Goal: Task Accomplishment & Management: Manage account settings

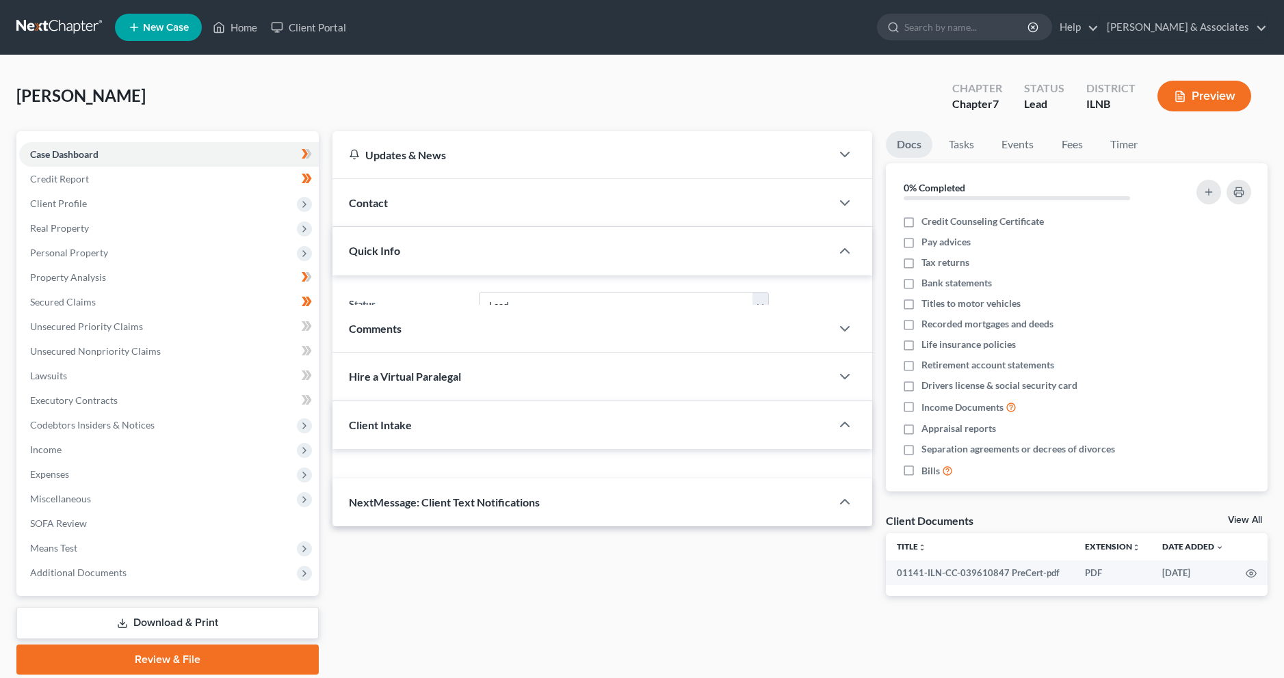
select select "4"
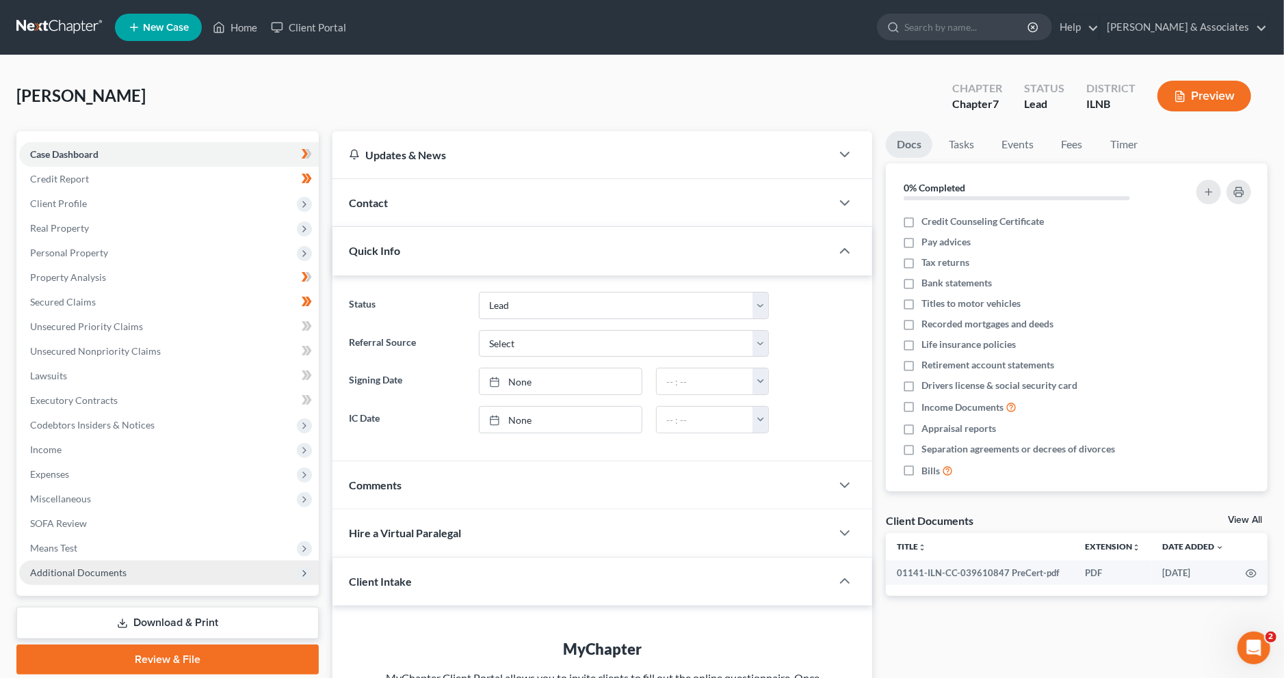
click at [166, 582] on span "Additional Documents" at bounding box center [169, 573] width 300 height 25
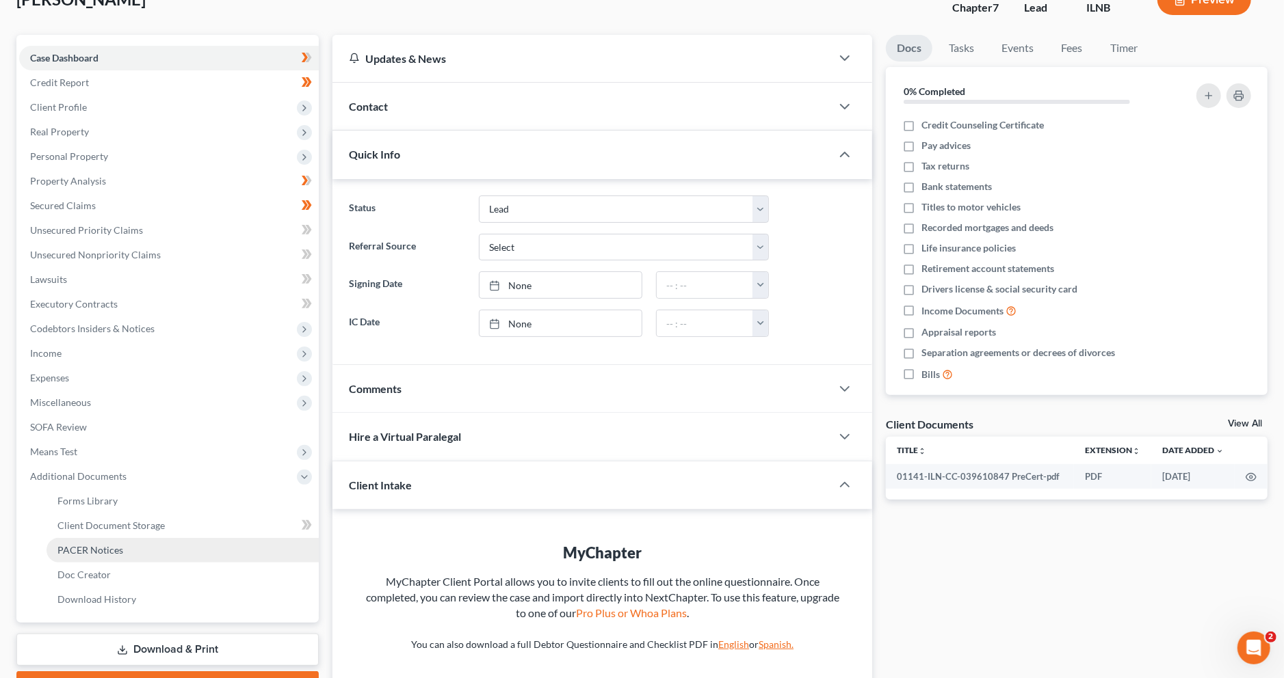
scroll to position [179, 0]
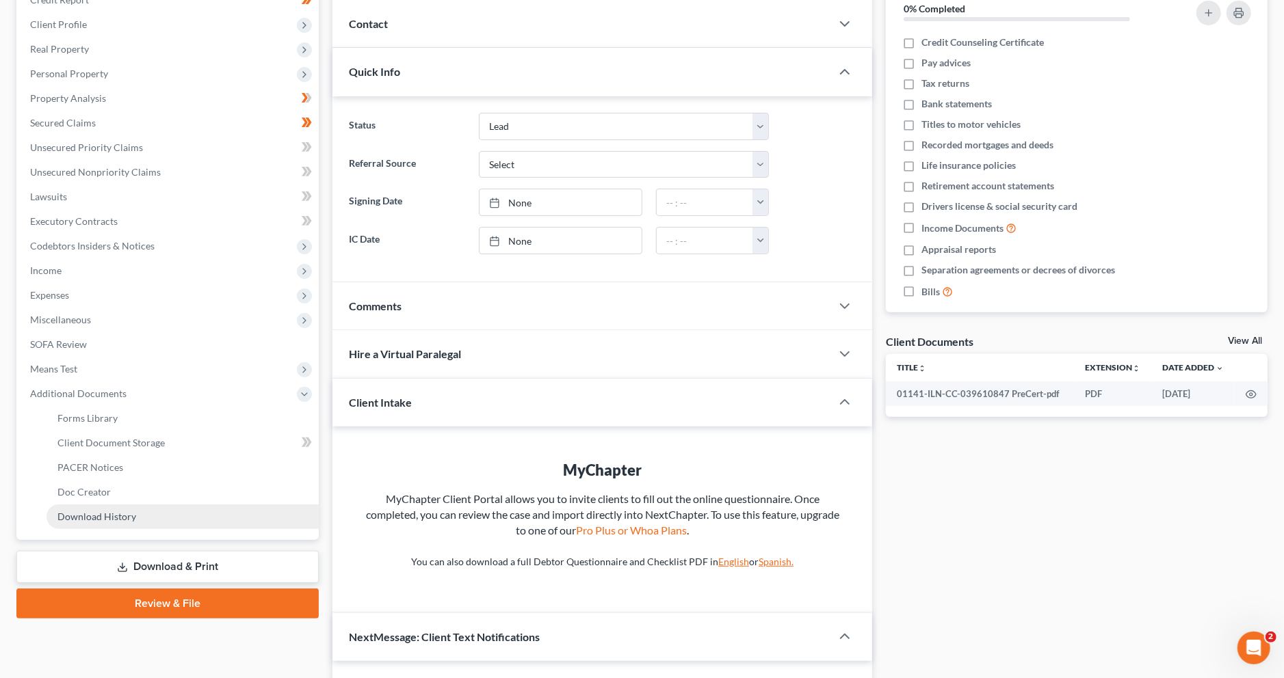
click at [200, 512] on link "Download History" at bounding box center [183, 517] width 272 height 25
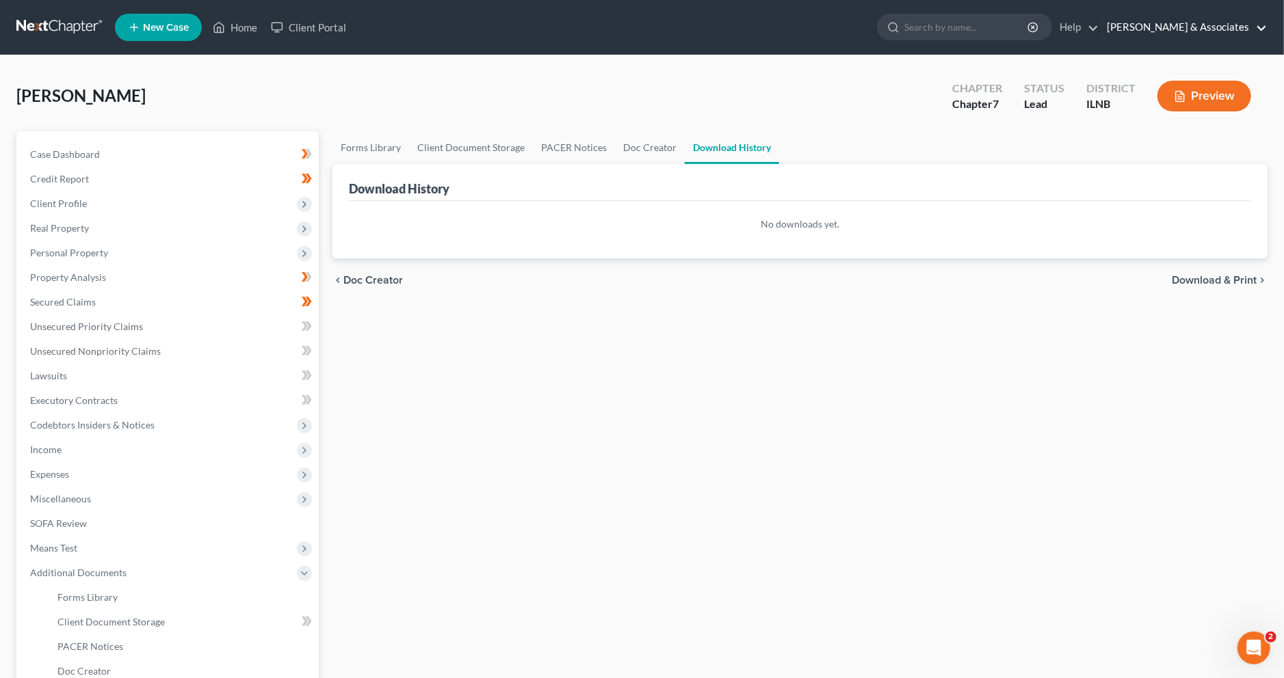
click at [1206, 29] on link "[PERSON_NAME] & Associates" at bounding box center [1183, 27] width 167 height 25
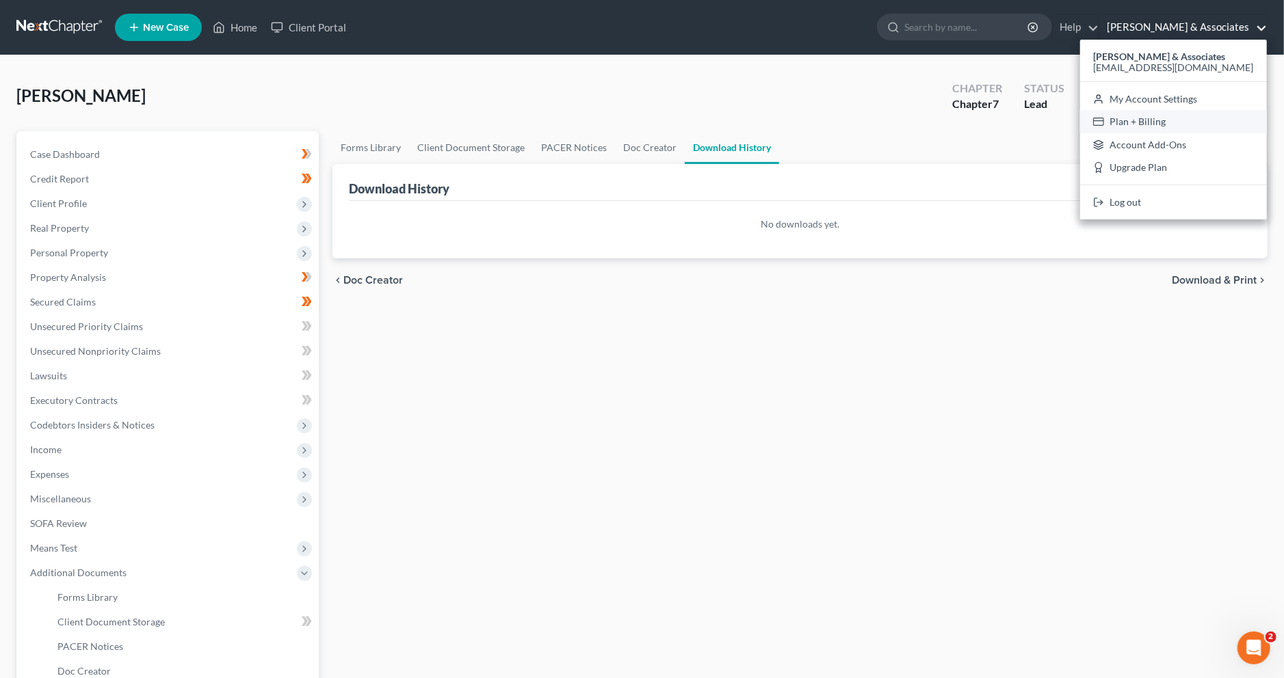
click at [1181, 123] on link "Plan + Billing" at bounding box center [1173, 121] width 187 height 23
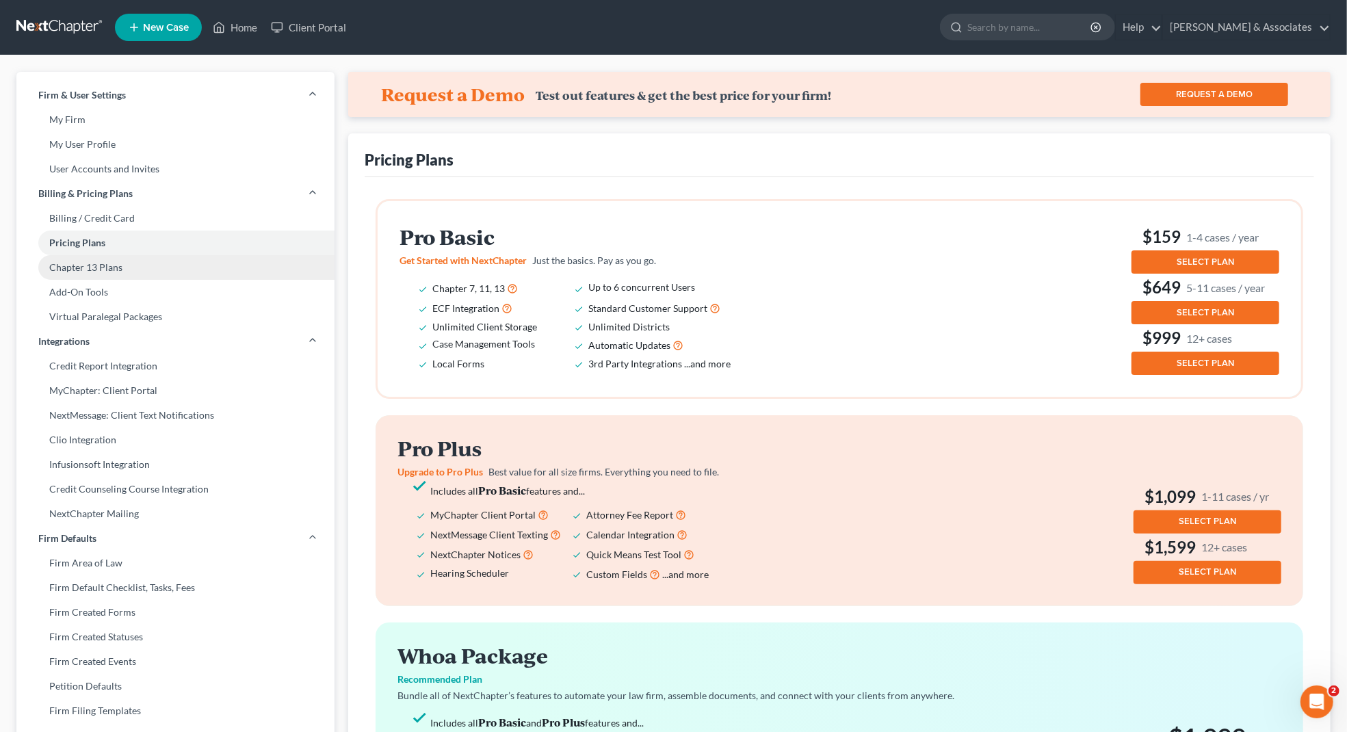
click at [179, 268] on link "Chapter 13 Plans" at bounding box center [175, 267] width 318 height 25
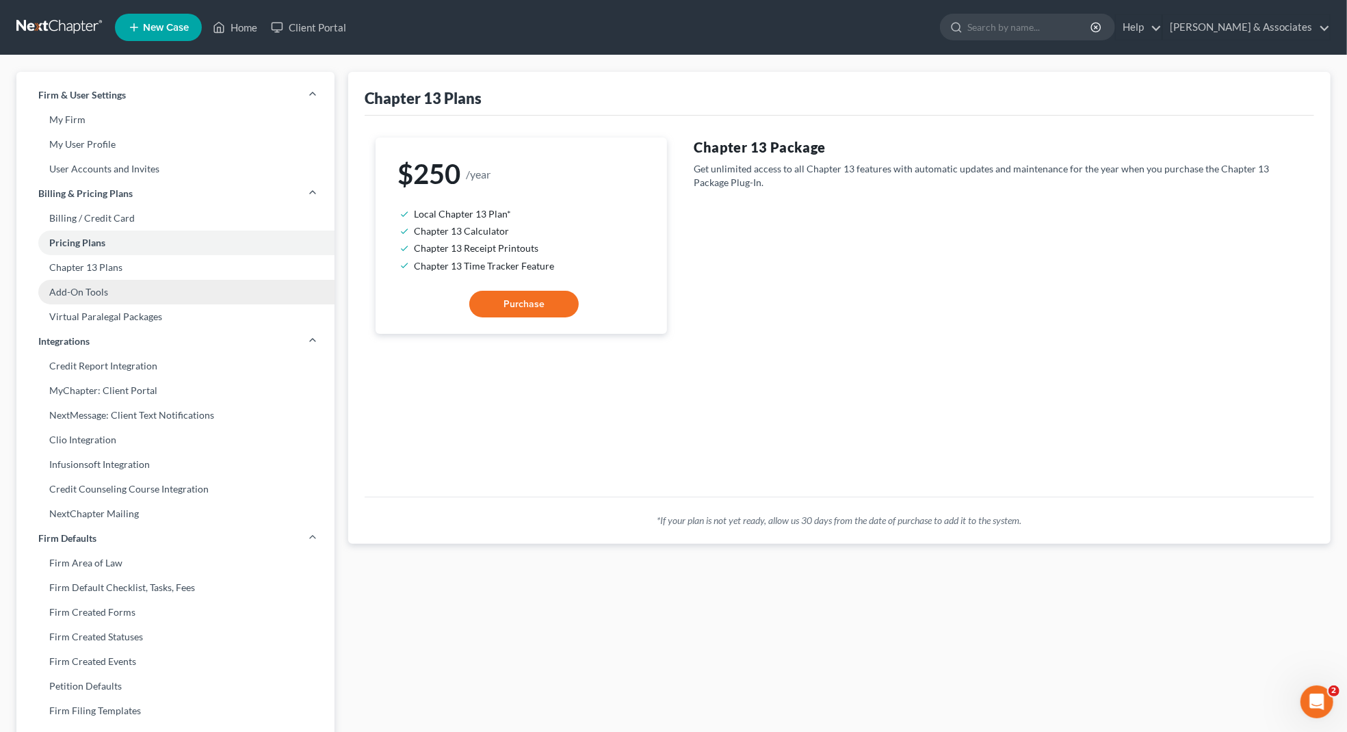
click at [159, 298] on link "Add-On Tools" at bounding box center [175, 292] width 318 height 25
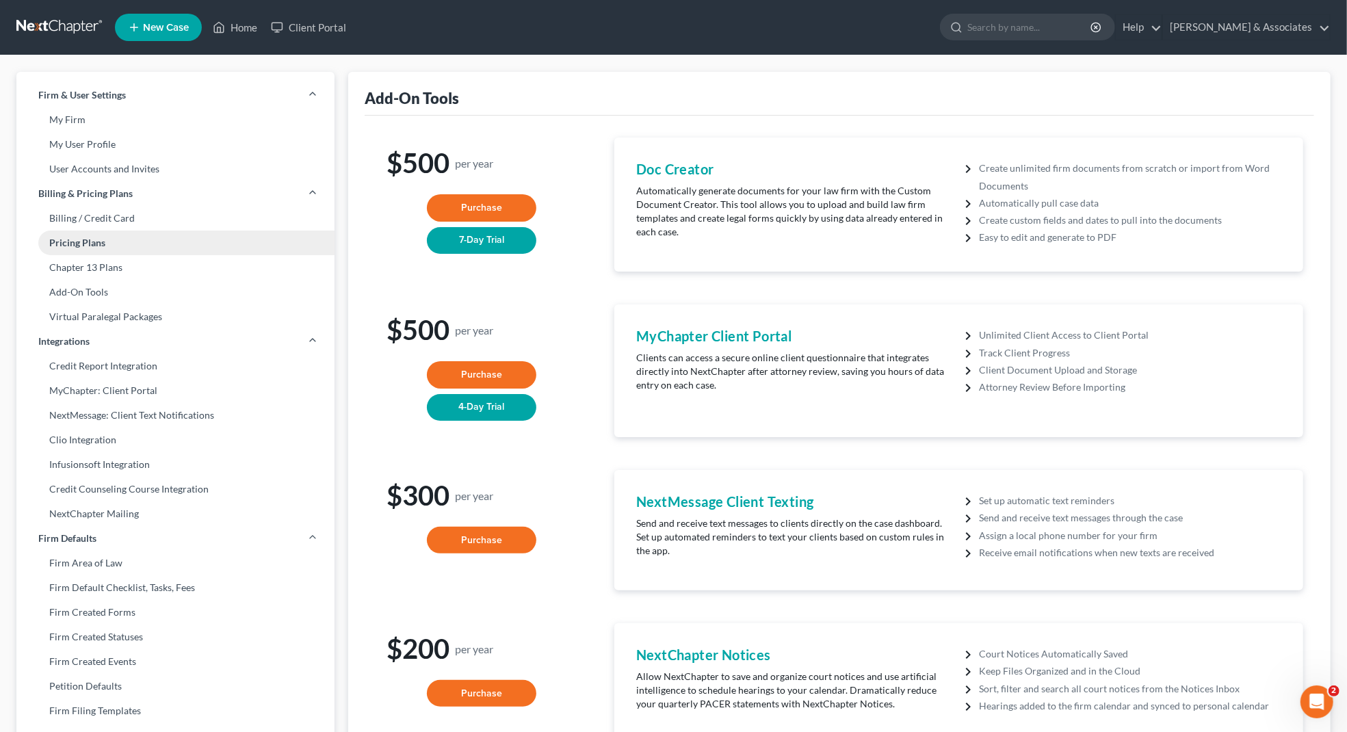
click at [157, 244] on link "Pricing Plans" at bounding box center [175, 242] width 318 height 25
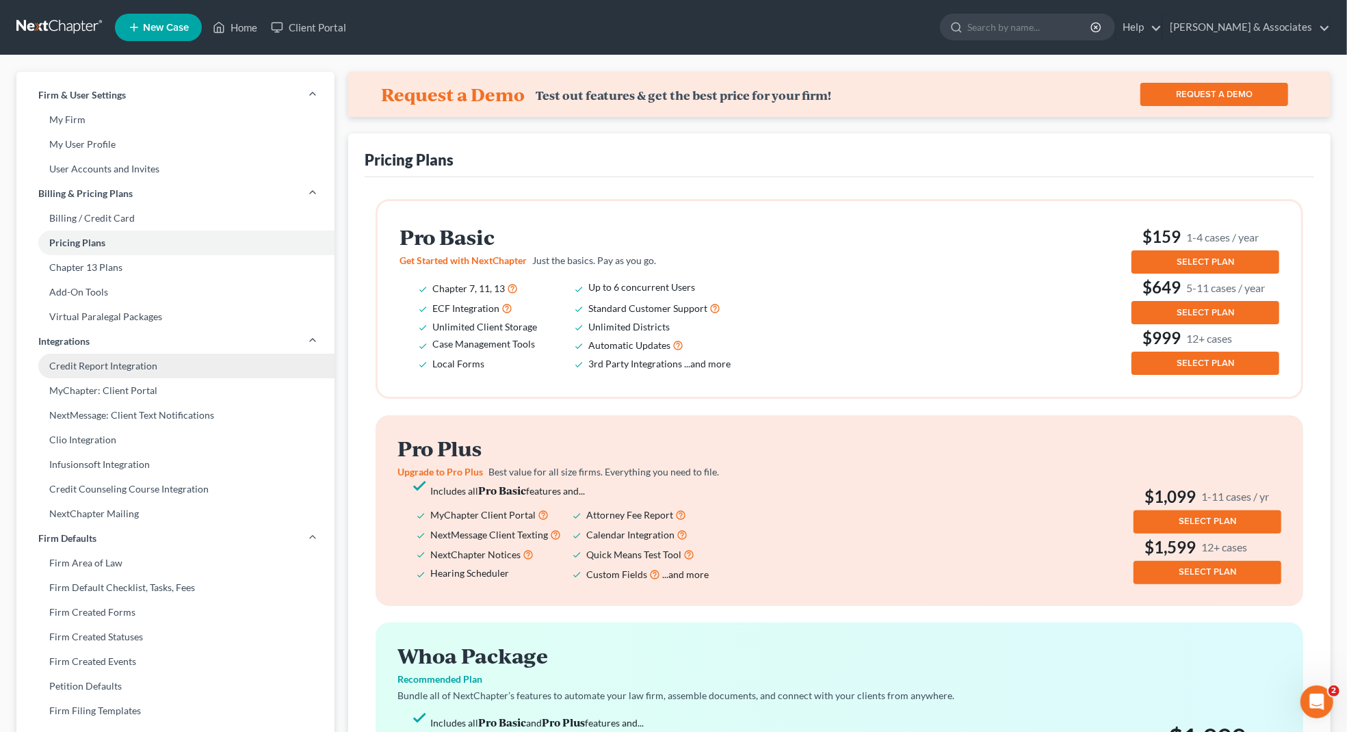
click at [197, 365] on link "Credit Report Integration" at bounding box center [175, 366] width 318 height 25
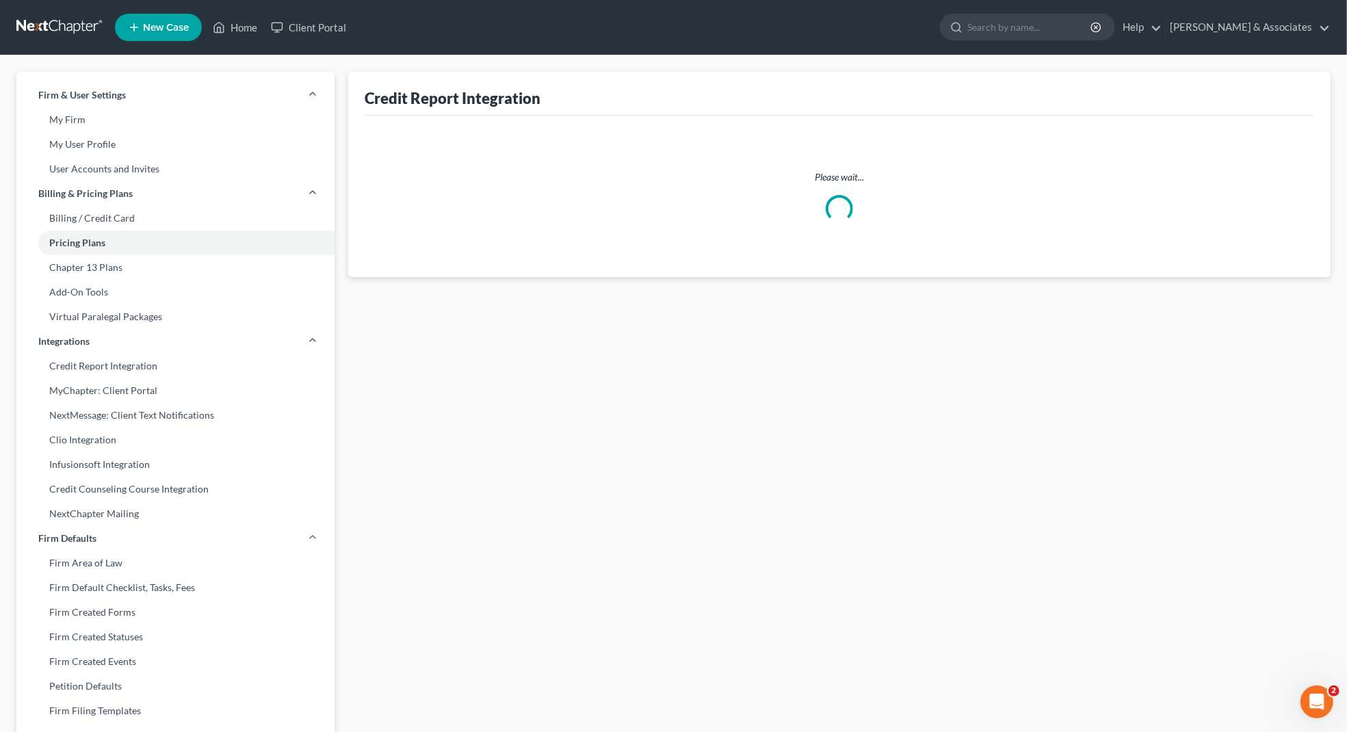
select select "14"
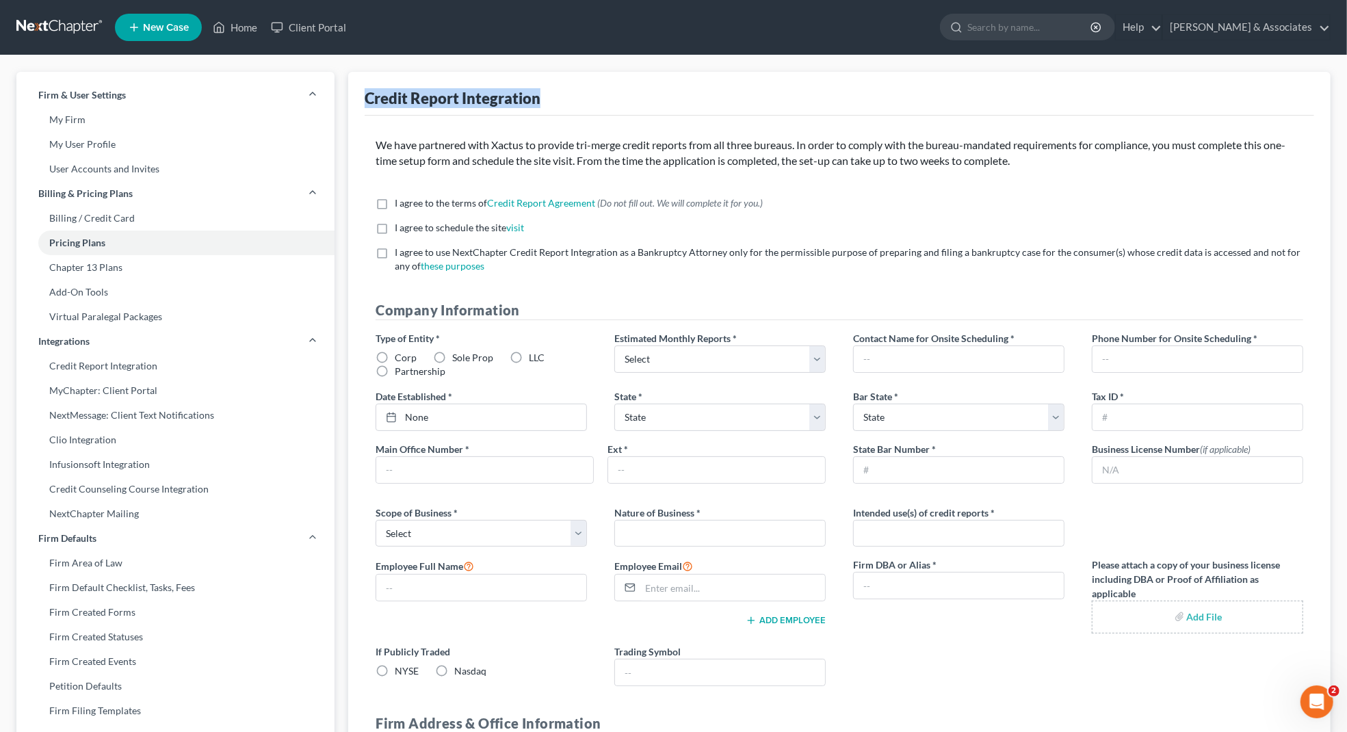
drag, startPoint x: 568, startPoint y: 92, endPoint x: 358, endPoint y: 84, distance: 210.8
copy div "Credit Report Integration"
